Goal: Entertainment & Leisure: Consume media (video, audio)

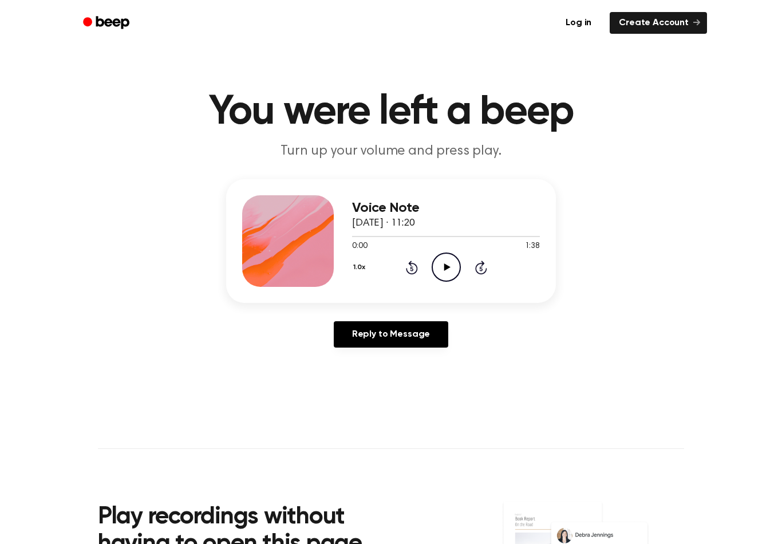
click at [442, 268] on icon "Play Audio" at bounding box center [446, 266] width 29 height 29
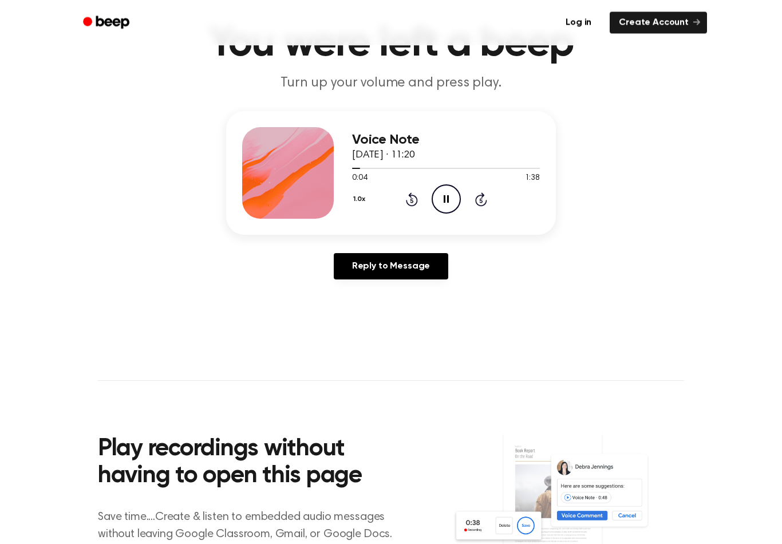
scroll to position [68, 0]
click at [449, 197] on icon "Pause Audio" at bounding box center [446, 198] width 29 height 29
click at [446, 190] on icon "Play Audio" at bounding box center [446, 198] width 29 height 29
click at [438, 187] on circle at bounding box center [446, 199] width 28 height 28
click at [416, 203] on icon at bounding box center [412, 199] width 12 height 14
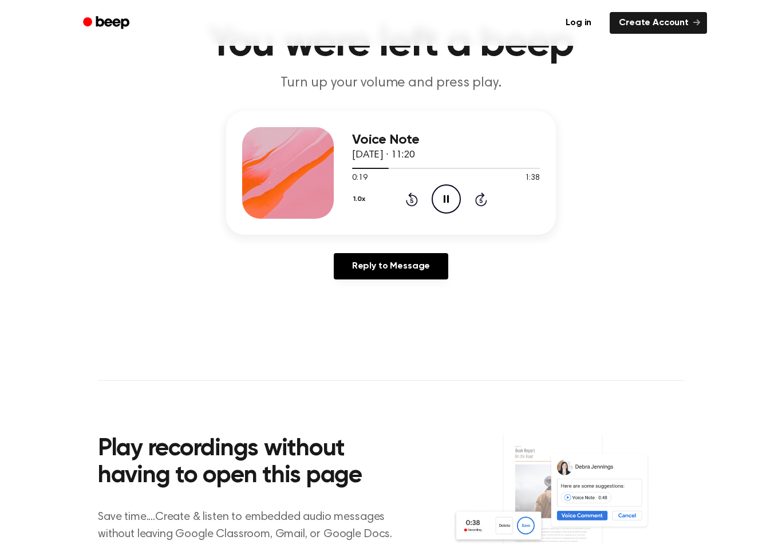
click at [416, 203] on icon at bounding box center [412, 199] width 12 height 14
click at [417, 193] on icon "Rewind 5 seconds" at bounding box center [411, 199] width 13 height 15
click at [405, 196] on icon "Rewind 5 seconds" at bounding box center [411, 198] width 13 height 15
click at [416, 200] on icon at bounding box center [412, 199] width 12 height 14
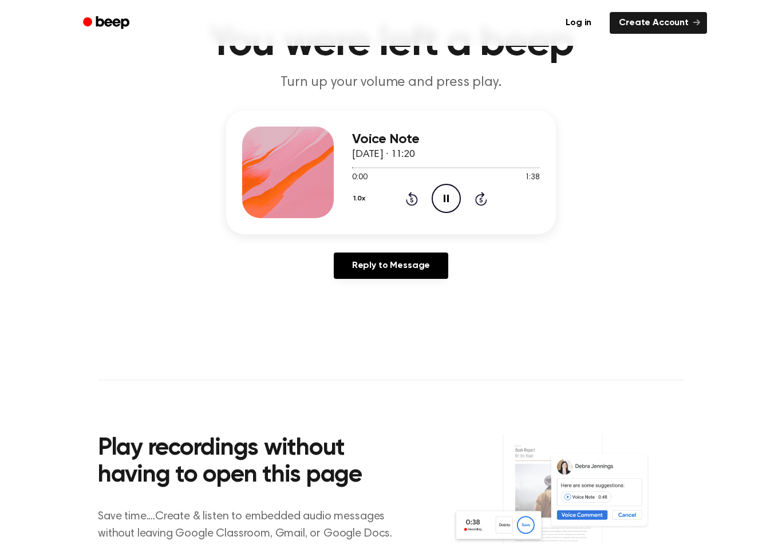
click at [425, 192] on div "1.0x Rewind 5 seconds Pause Audio Skip 5 seconds" at bounding box center [446, 198] width 188 height 29
click at [407, 205] on icon "Rewind 5 seconds" at bounding box center [411, 198] width 13 height 15
click at [416, 191] on icon "Rewind 5 seconds" at bounding box center [411, 198] width 13 height 15
click at [413, 215] on div "Voice Note [DATE] · 11:20 0:16 1:38 Your browser does not support the [object O…" at bounding box center [446, 172] width 188 height 92
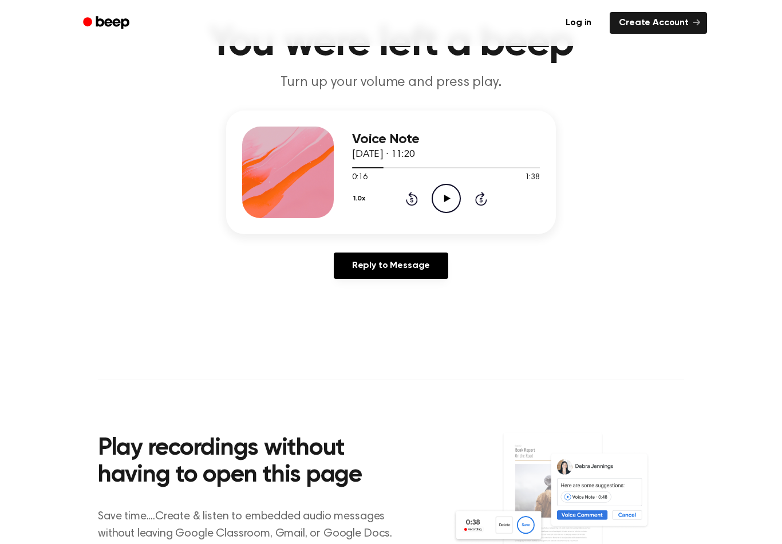
click at [408, 201] on icon "Rewind 5 seconds" at bounding box center [411, 198] width 13 height 15
click at [444, 198] on icon at bounding box center [447, 198] width 6 height 7
click at [412, 202] on icon at bounding box center [411, 199] width 3 height 5
click at [417, 199] on icon at bounding box center [412, 199] width 12 height 14
click at [412, 197] on icon at bounding box center [412, 199] width 12 height 14
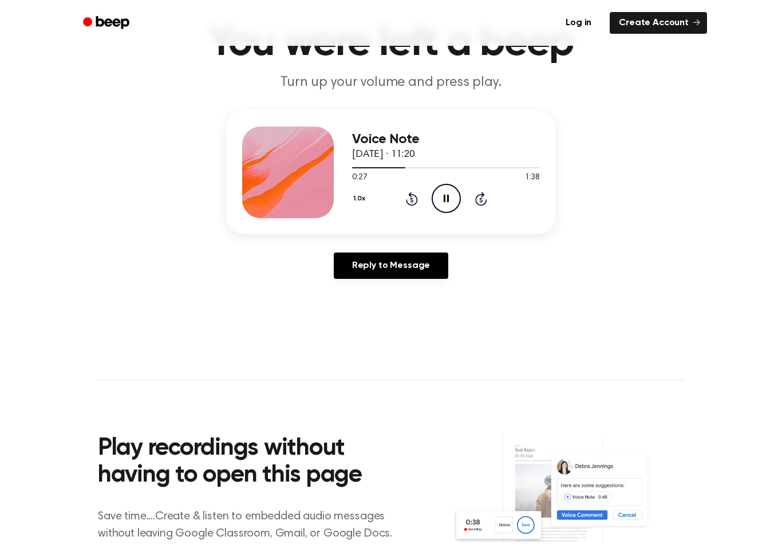
scroll to position [70, 0]
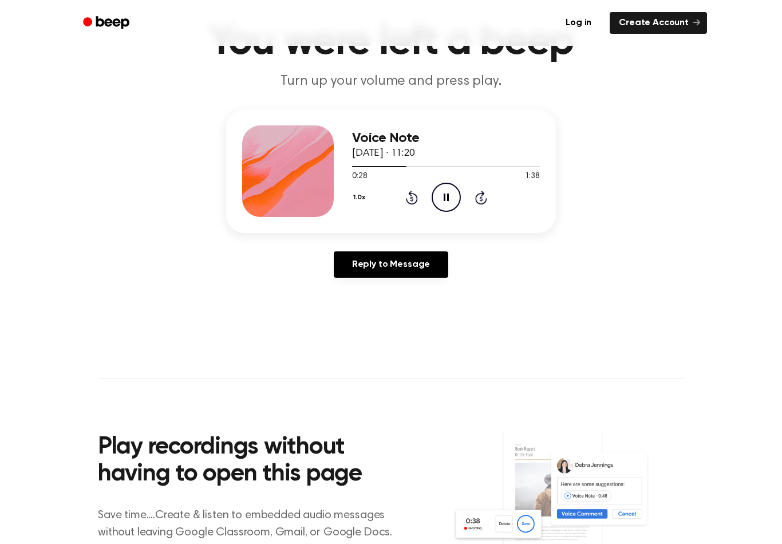
click at [413, 191] on icon "Rewind 5 seconds" at bounding box center [411, 197] width 13 height 15
click at [405, 199] on icon "Rewind 5 seconds" at bounding box center [411, 197] width 13 height 15
click at [410, 200] on icon "Rewind 5 seconds" at bounding box center [411, 197] width 13 height 15
click at [409, 200] on icon "Rewind 5 seconds" at bounding box center [411, 197] width 13 height 15
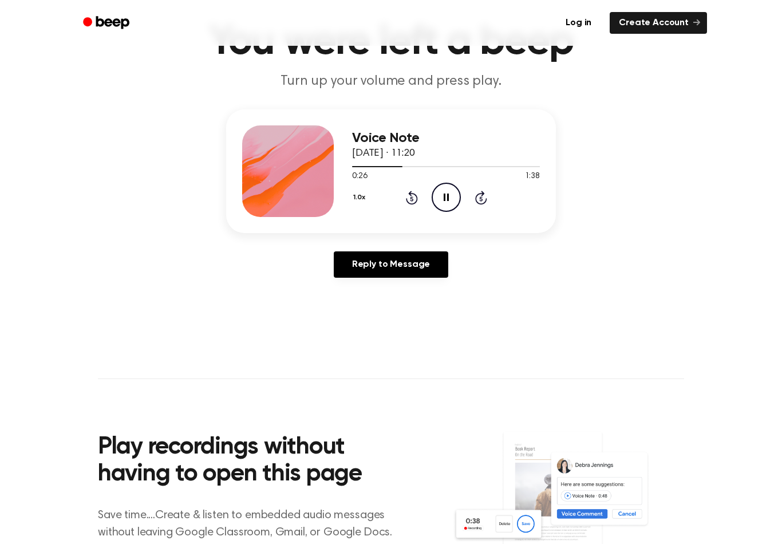
click at [412, 216] on div "Voice Note [DATE] · 11:20 0:26 1:38 Your browser does not support the [object O…" at bounding box center [446, 171] width 188 height 92
click at [412, 190] on icon "Rewind 5 seconds" at bounding box center [411, 197] width 13 height 15
click at [406, 199] on icon at bounding box center [412, 198] width 12 height 14
click at [420, 189] on div "1.0x Rewind 5 seconds Play Audio Skip 5 seconds" at bounding box center [446, 197] width 188 height 29
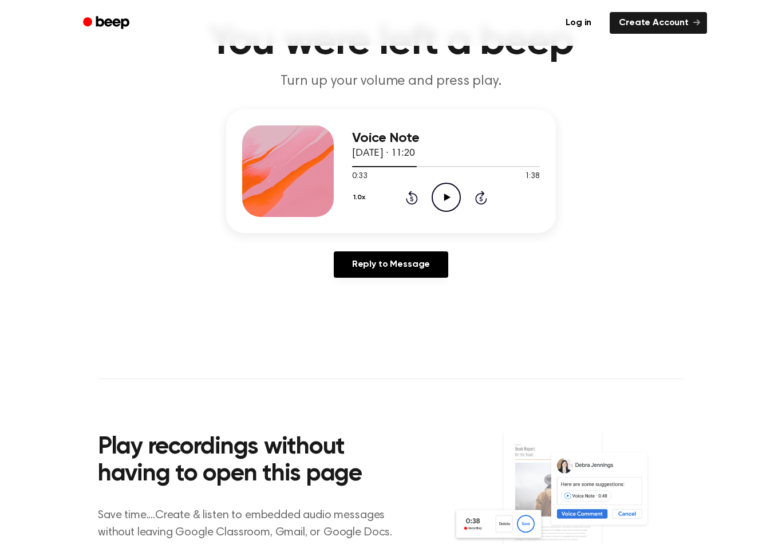
click at [458, 199] on icon "Play Audio" at bounding box center [446, 197] width 29 height 29
click at [409, 196] on icon "Rewind 5 seconds" at bounding box center [411, 197] width 13 height 15
click at [408, 196] on icon "Rewind 5 seconds" at bounding box center [411, 197] width 13 height 15
click at [449, 187] on icon "Pause Audio" at bounding box center [446, 197] width 29 height 29
click at [406, 202] on icon "Rewind 5 seconds" at bounding box center [411, 197] width 13 height 15
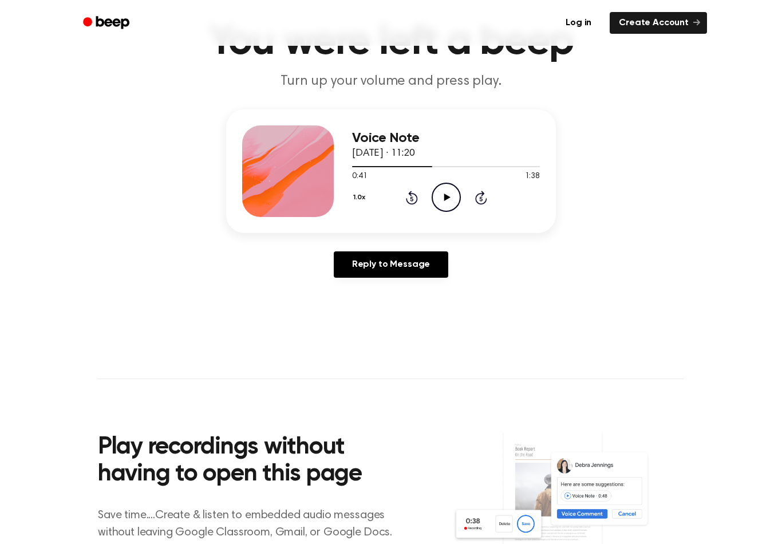
click at [417, 183] on div "1.0x Rewind 5 seconds Play Audio Skip 5 seconds" at bounding box center [446, 197] width 188 height 29
click at [416, 200] on icon at bounding box center [412, 198] width 12 height 14
click at [454, 202] on icon "Play Audio" at bounding box center [446, 197] width 29 height 29
click at [410, 190] on icon "Rewind 5 seconds" at bounding box center [411, 197] width 13 height 15
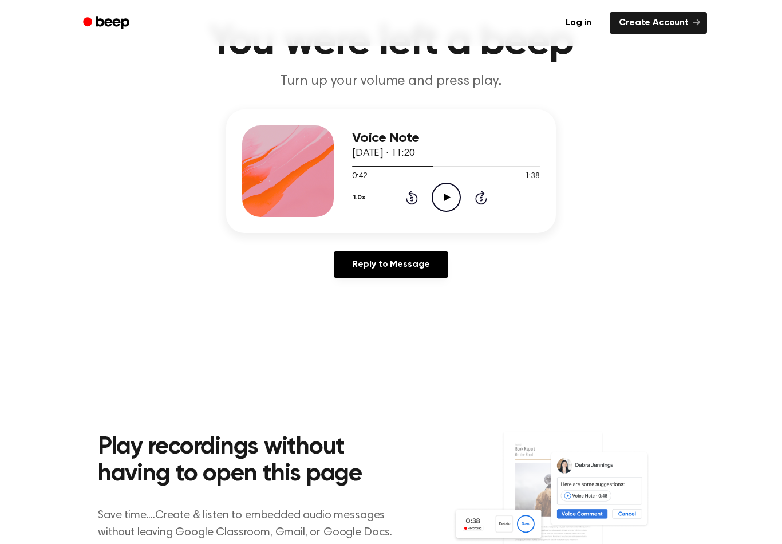
click at [406, 202] on icon "Rewind 5 seconds" at bounding box center [411, 197] width 13 height 15
click at [433, 195] on icon "Play Audio" at bounding box center [446, 197] width 29 height 29
click at [418, 184] on div "1.0x Rewind 5 seconds Pause Audio Skip 5 seconds" at bounding box center [446, 197] width 188 height 29
click at [406, 199] on icon at bounding box center [412, 198] width 12 height 14
click at [409, 203] on icon at bounding box center [412, 198] width 12 height 14
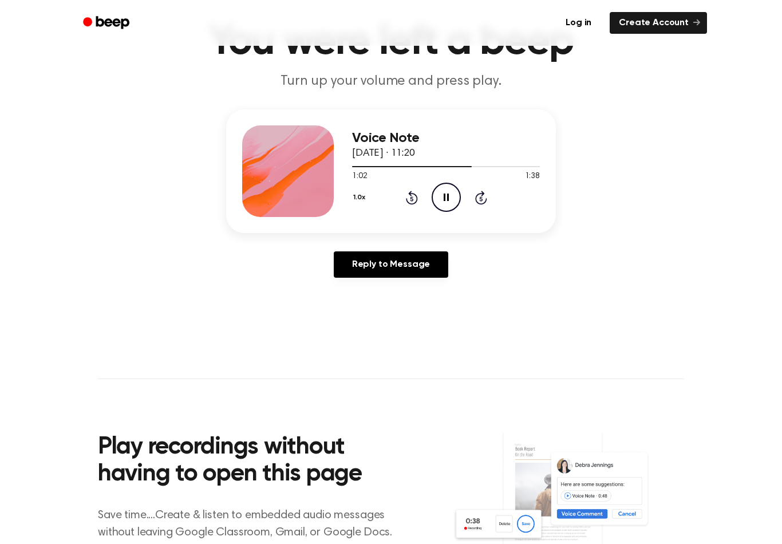
click at [416, 190] on icon "Rewind 5 seconds" at bounding box center [411, 197] width 13 height 15
click at [417, 191] on icon "Rewind 5 seconds" at bounding box center [411, 197] width 13 height 15
click at [420, 192] on div "1.0x Rewind 5 seconds Pause Audio Skip 5 seconds" at bounding box center [446, 197] width 188 height 29
click at [409, 190] on icon "Rewind 5 seconds" at bounding box center [411, 197] width 13 height 15
